Goal: Information Seeking & Learning: Learn about a topic

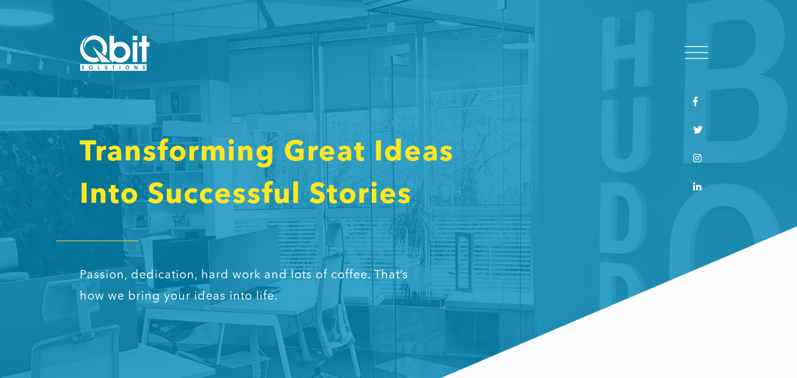
click at [694, 42] on div at bounding box center [696, 54] width 41 height 32
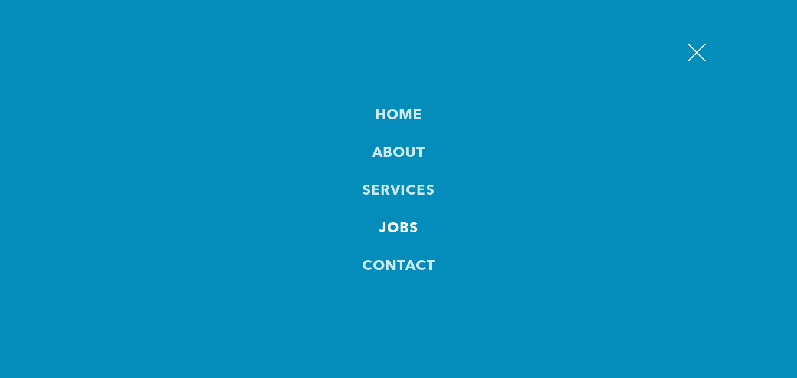
click at [388, 219] on link "JOBS" at bounding box center [399, 228] width 40 height 19
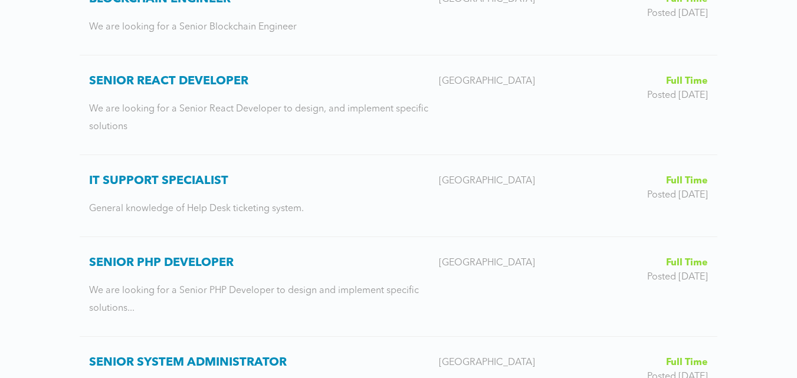
scroll to position [383, 0]
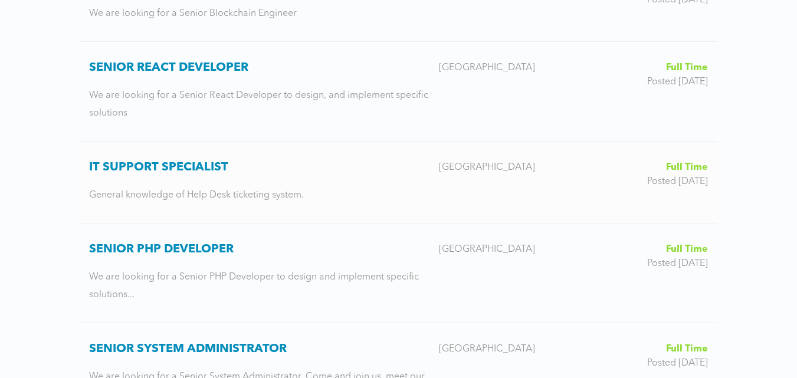
click at [189, 169] on h3 "IT Support Specialist" at bounding box center [259, 167] width 340 height 14
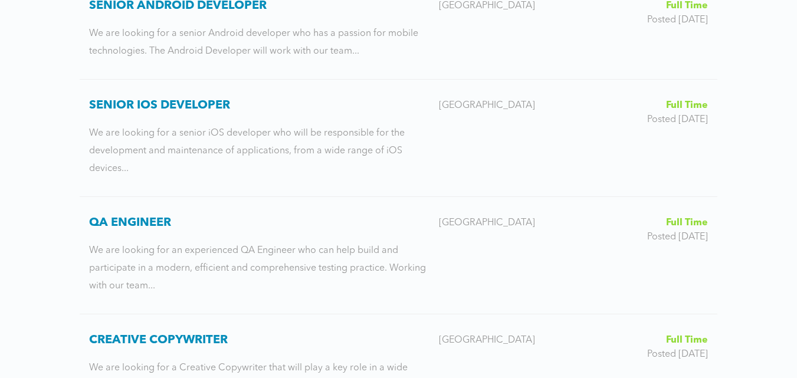
scroll to position [1004, 0]
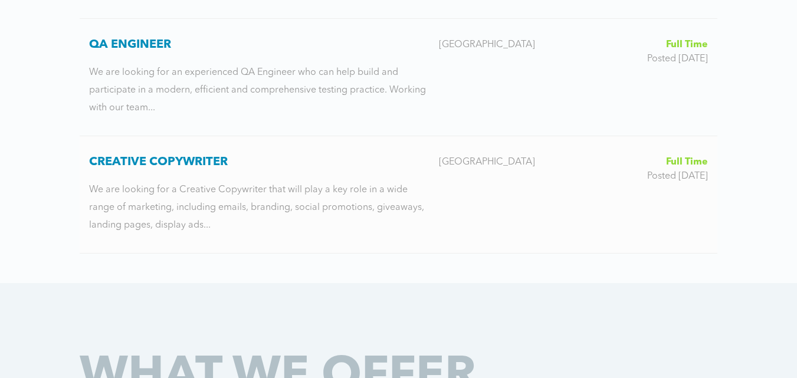
click at [189, 169] on h3 "Creative Copywriter" at bounding box center [259, 162] width 340 height 14
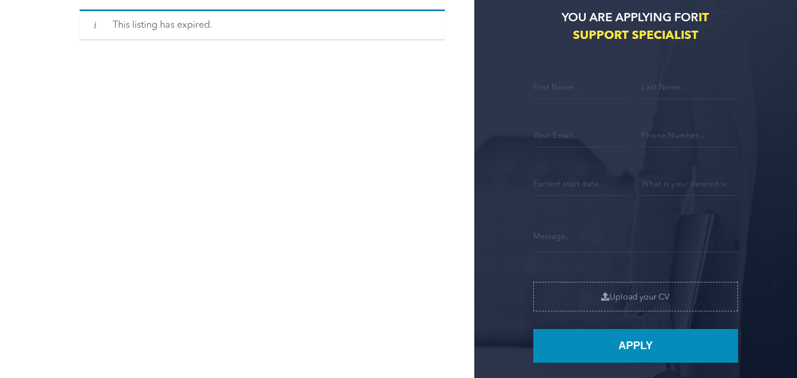
scroll to position [355, 0]
